Goal: Transaction & Acquisition: Download file/media

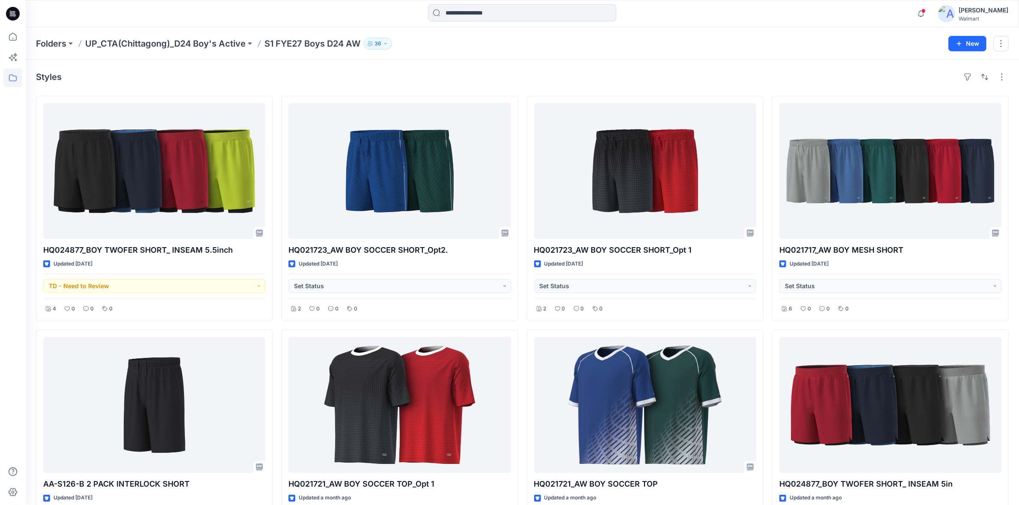
click at [677, 12] on div at bounding box center [522, 13] width 496 height 19
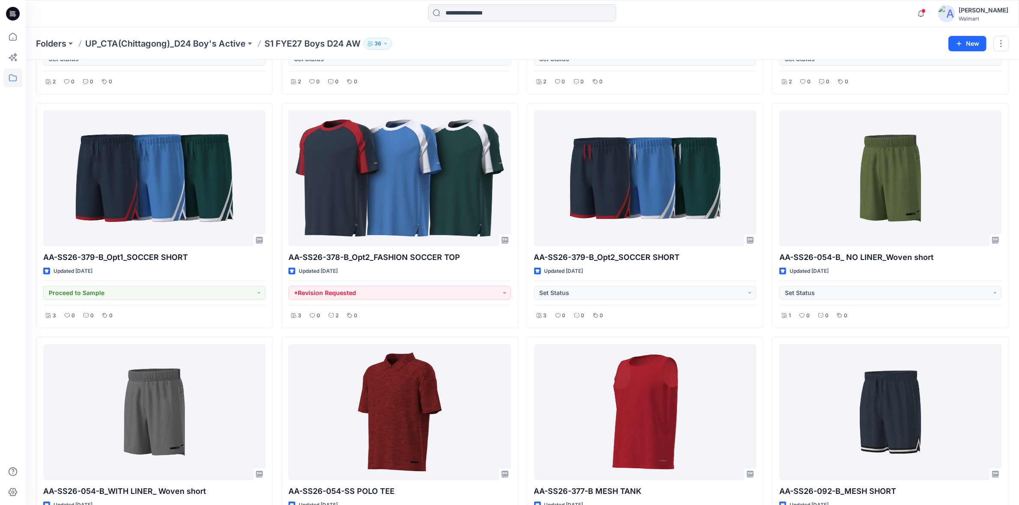
scroll to position [998, 0]
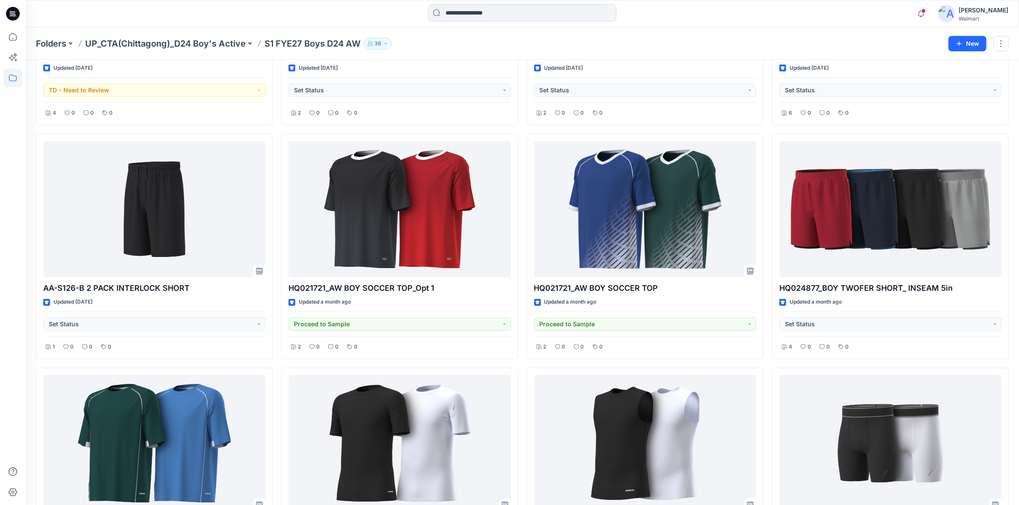
scroll to position [0, 0]
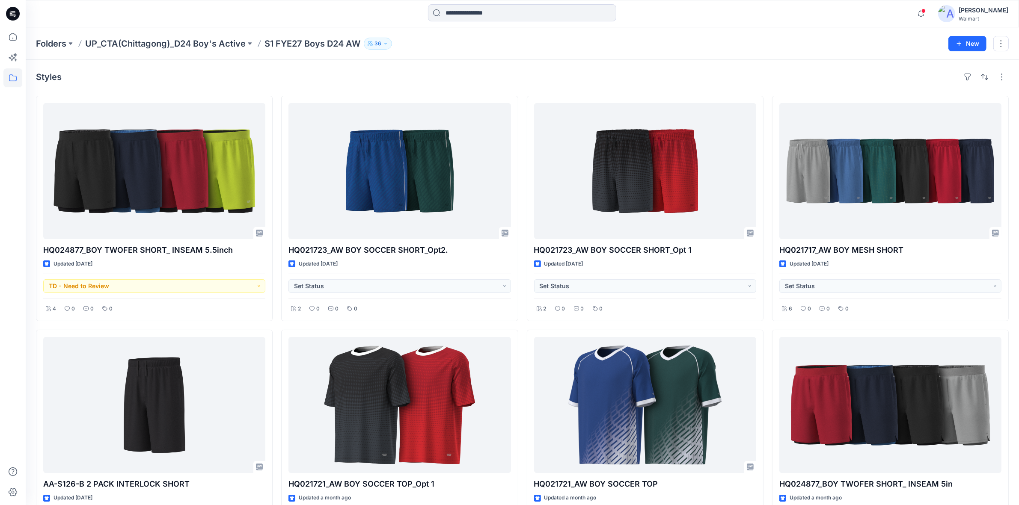
click at [517, 38] on div "Folders UP_CTA(Chittagong)_D24 Boy's Active S1 FYE27 Boys D24 AW 36" at bounding box center [489, 44] width 906 height 12
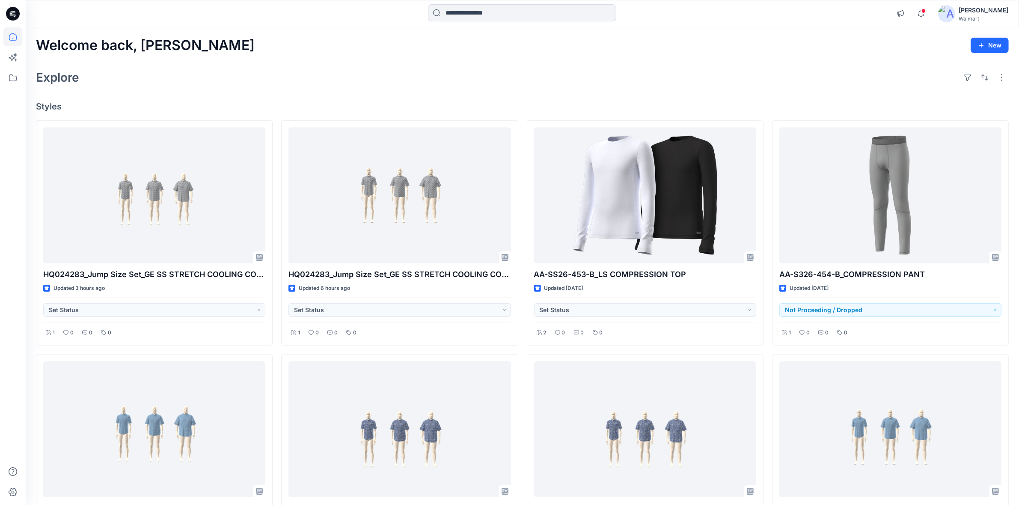
drag, startPoint x: 359, startPoint y: 78, endPoint x: 349, endPoint y: 24, distance: 54.9
click at [359, 77] on div "Explore" at bounding box center [522, 77] width 973 height 21
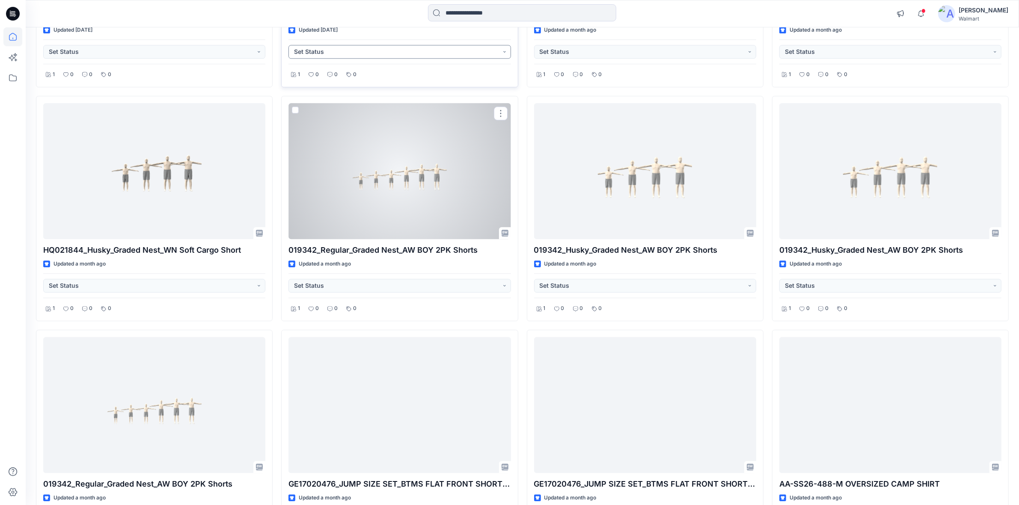
scroll to position [3155, 0]
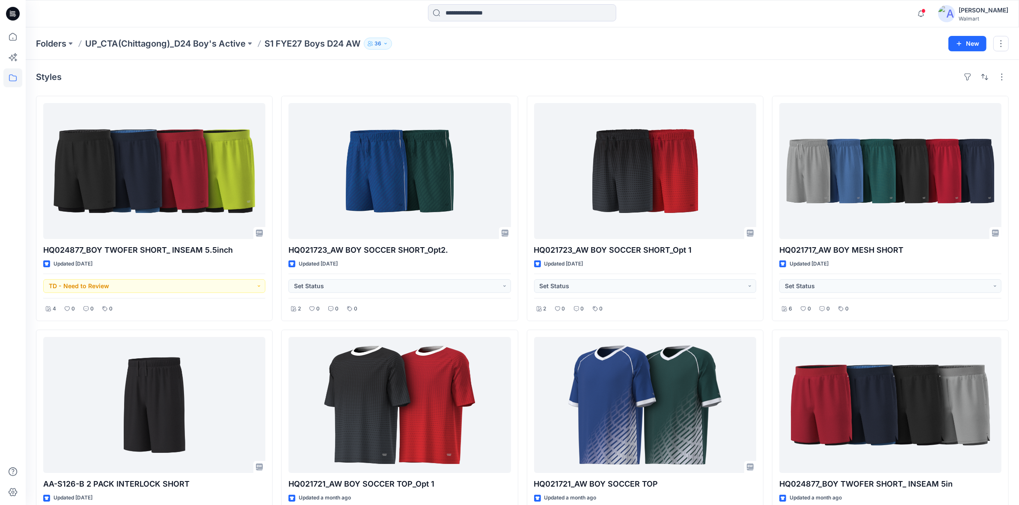
click at [470, 52] on div "Folders UP_CTA(Chittagong)_D24 Boy's Active S1 FYE27 Boys D24 AW 36 New" at bounding box center [522, 43] width 993 height 33
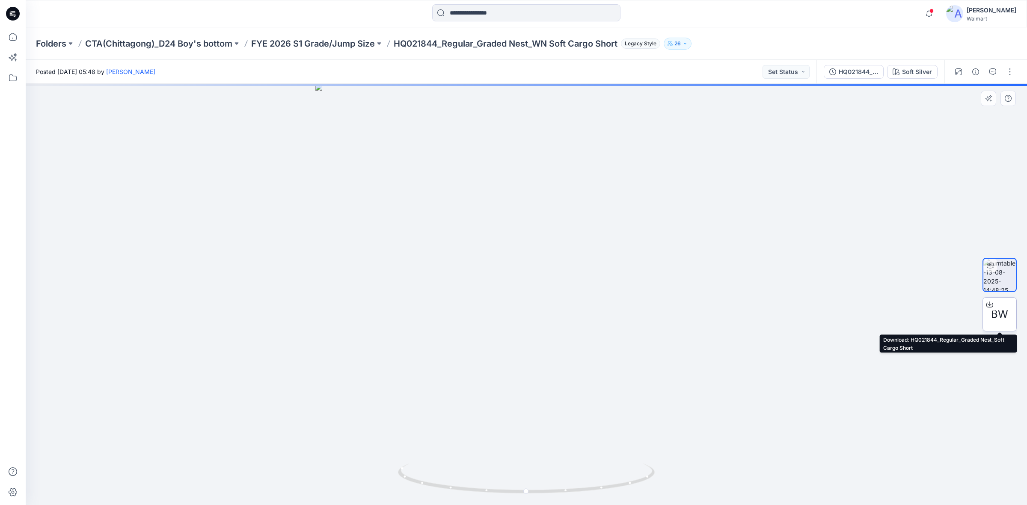
click at [1011, 307] on div "BW" at bounding box center [1000, 314] width 34 height 34
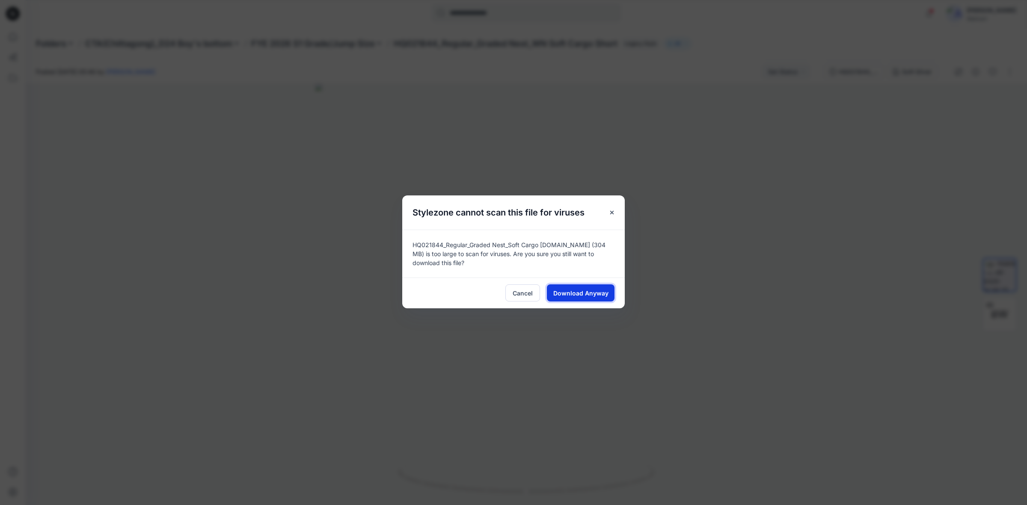
click at [565, 292] on span "Download Anyway" at bounding box center [580, 293] width 55 height 9
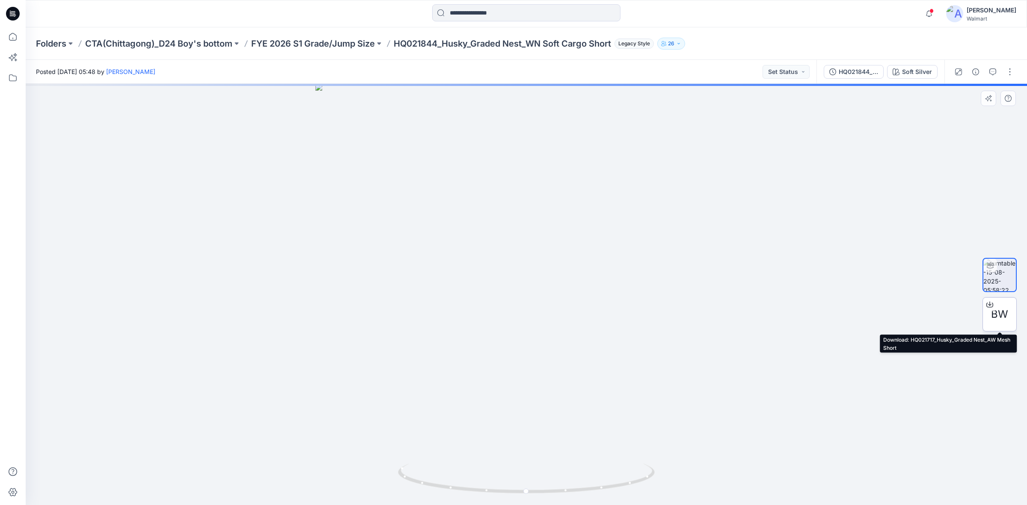
click at [1008, 315] on span "BW" at bounding box center [999, 314] width 17 height 15
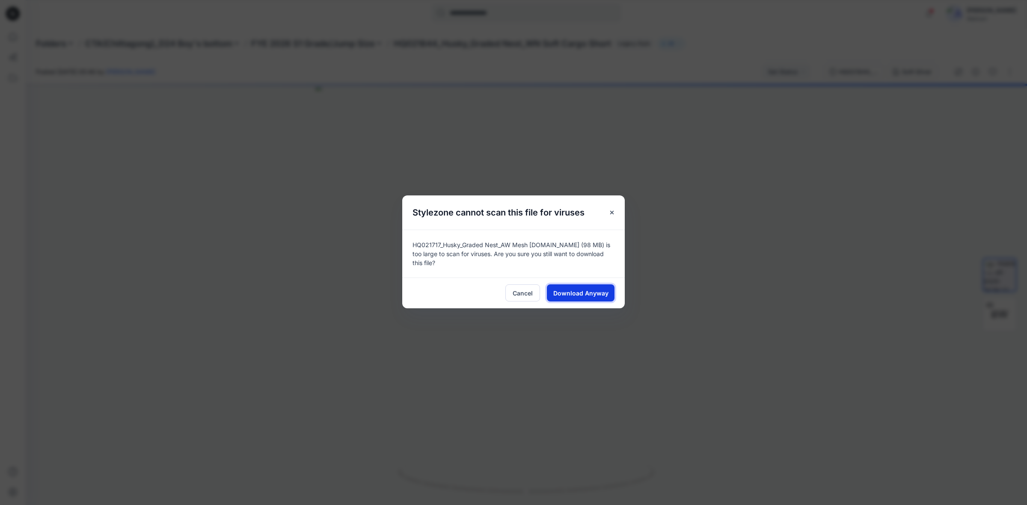
click at [591, 294] on span "Download Anyway" at bounding box center [580, 293] width 55 height 9
